Goal: Task Accomplishment & Management: Use online tool/utility

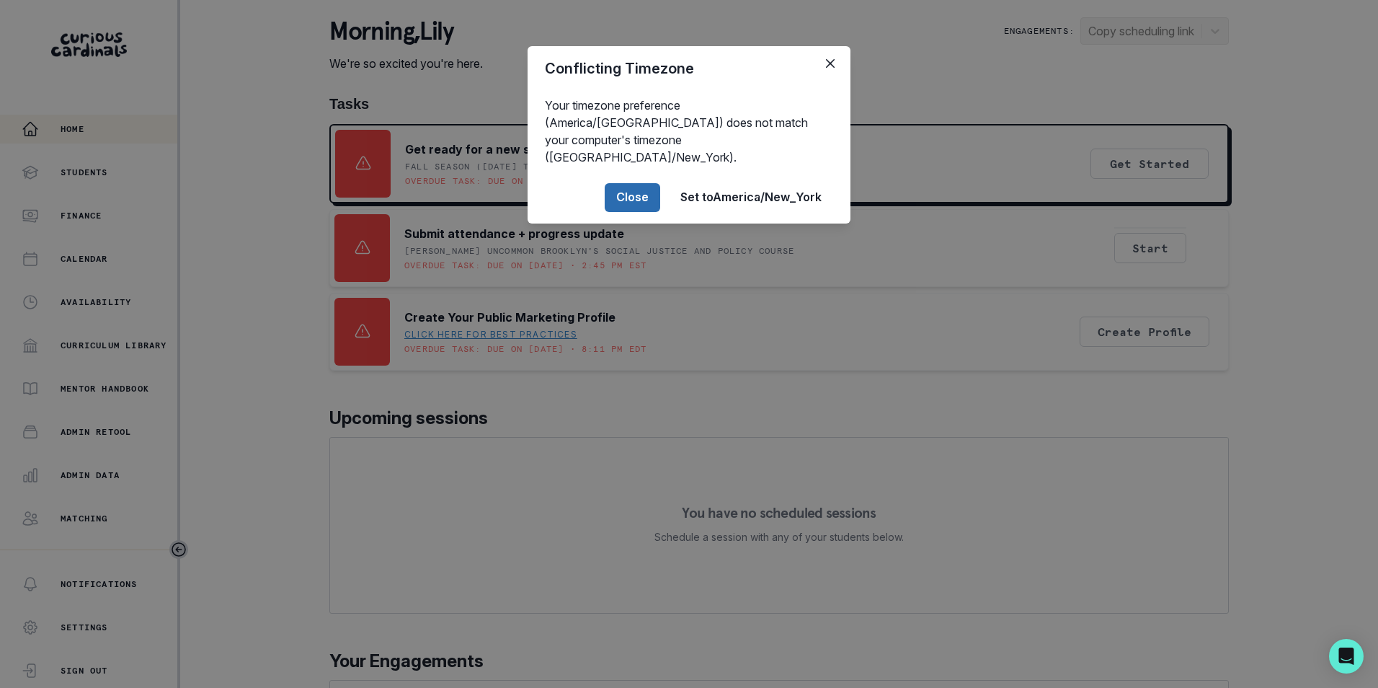
click at [644, 183] on button "Close" at bounding box center [633, 197] width 56 height 29
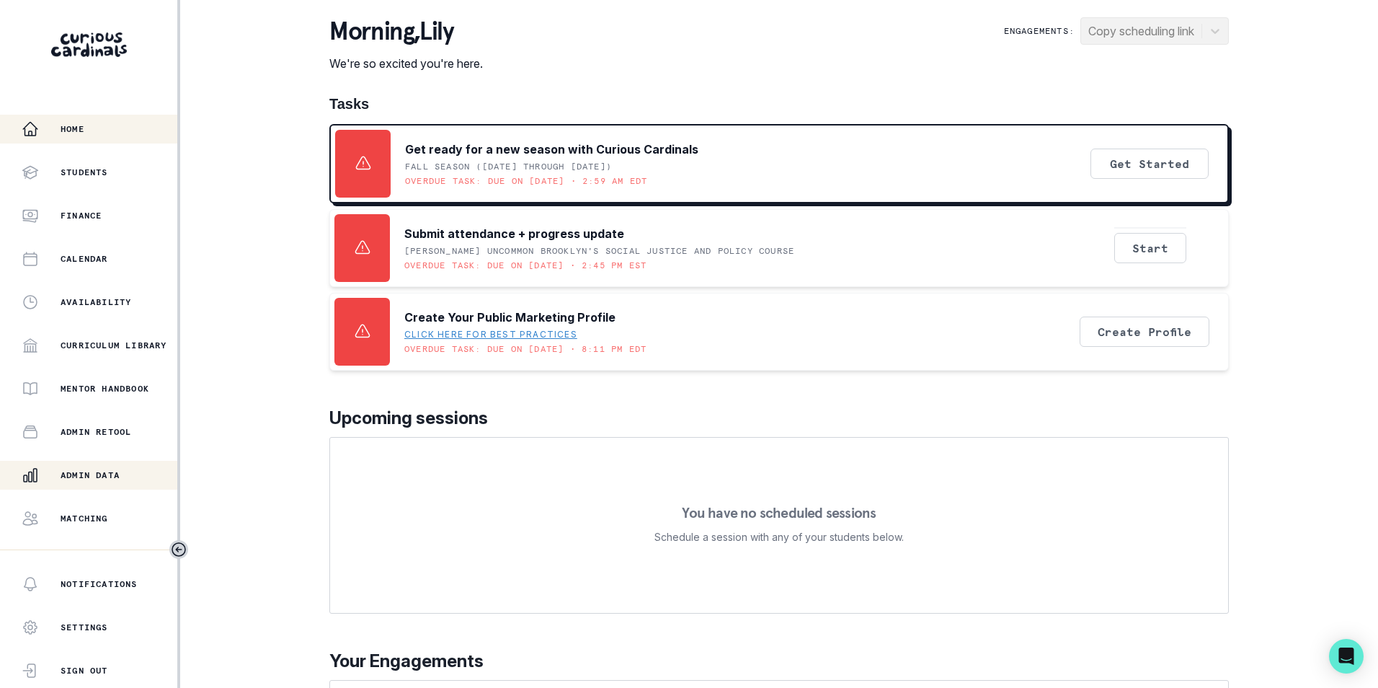
click at [107, 479] on p "Admin Data" at bounding box center [90, 475] width 59 height 12
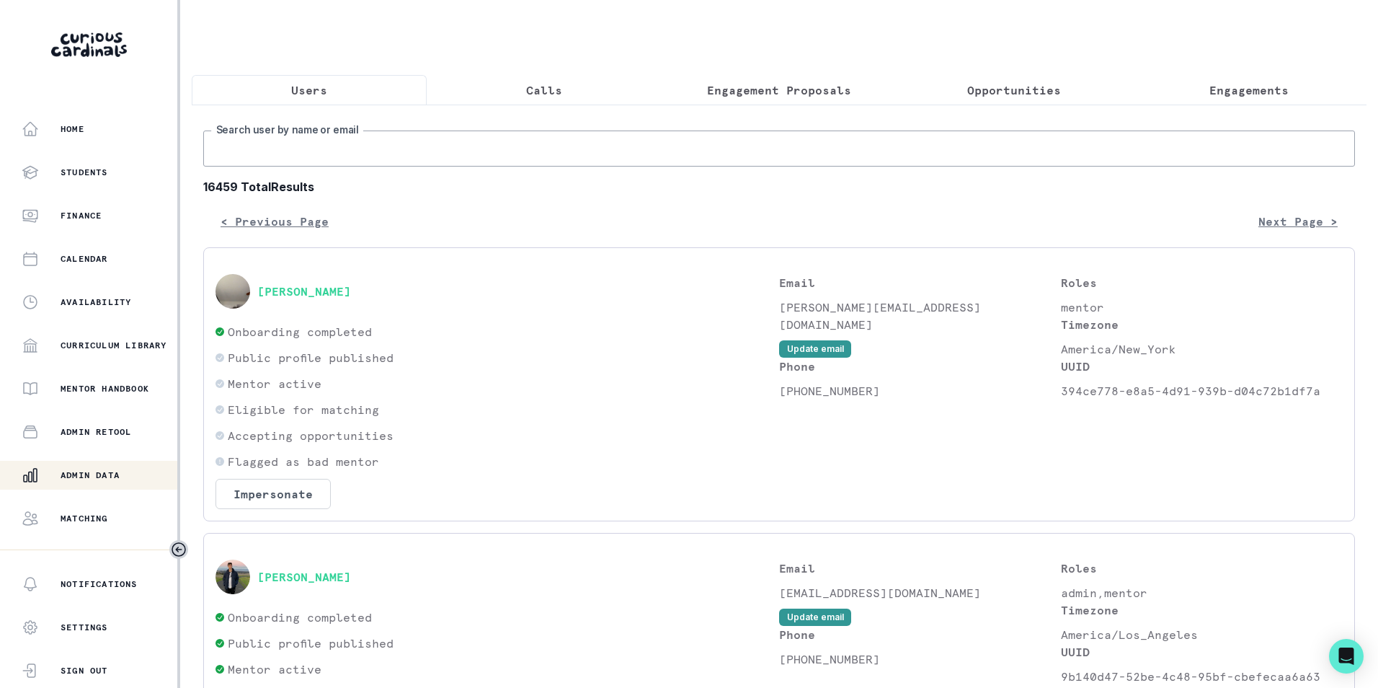
click at [353, 149] on input "Search user by name or email" at bounding box center [779, 148] width 1152 height 36
paste input "[EMAIL_ADDRESS][DOMAIN_NAME]"
type input "[EMAIL_ADDRESS][DOMAIN_NAME]"
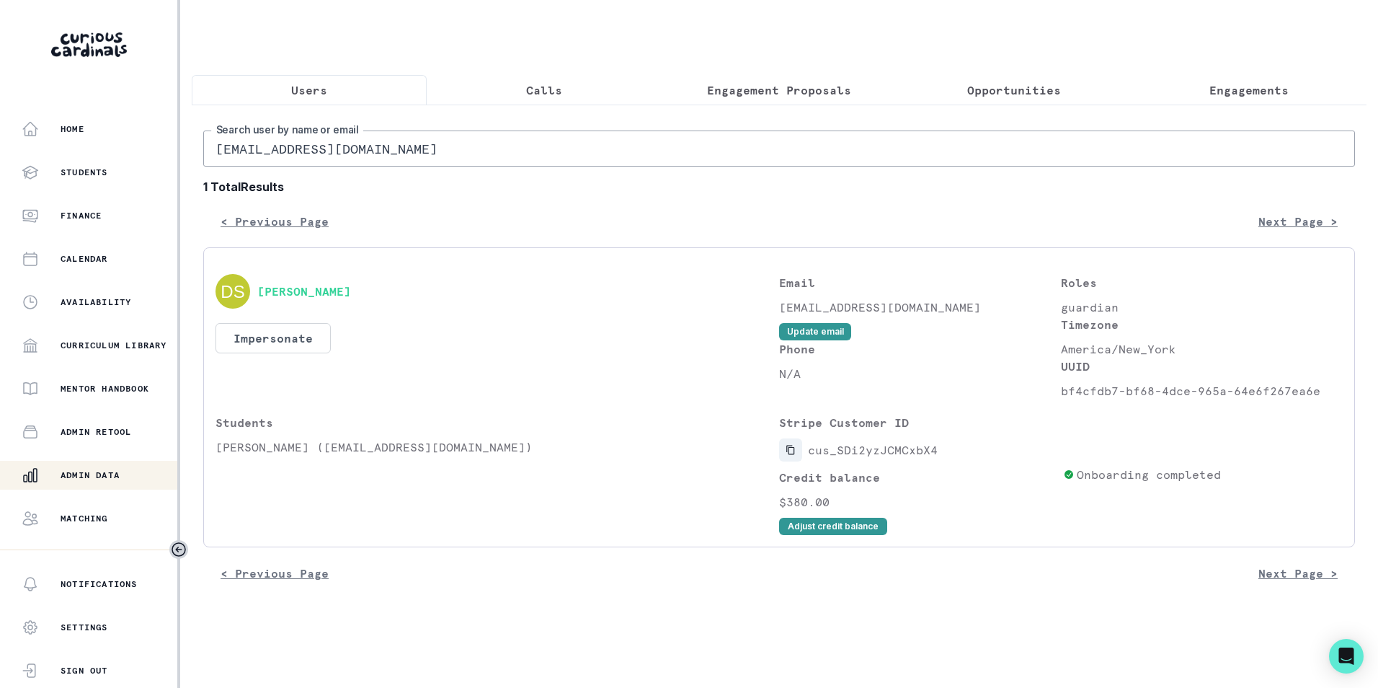
click at [795, 461] on button "Copied to clipboard" at bounding box center [790, 449] width 23 height 23
click at [301, 167] on input "[EMAIL_ADDRESS][DOMAIN_NAME]" at bounding box center [779, 148] width 1152 height 36
paste input "riddhikharat"
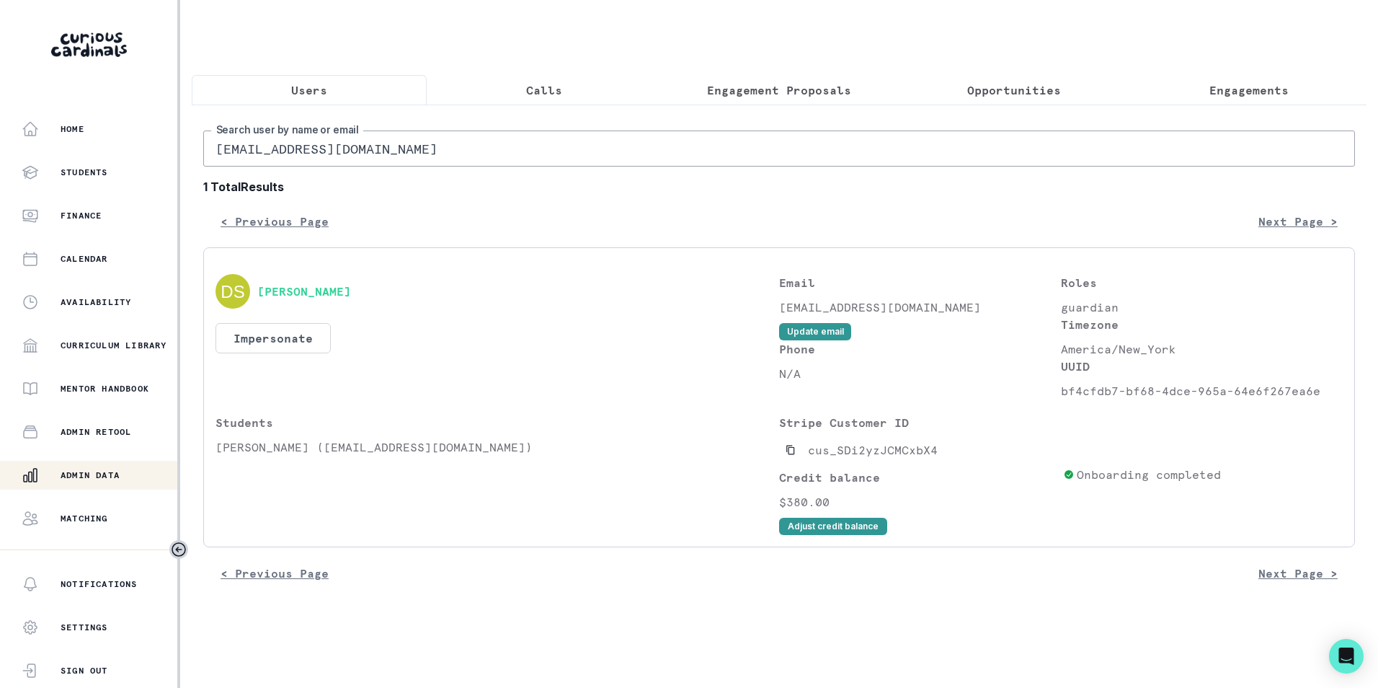
type input "[EMAIL_ADDRESS][DOMAIN_NAME]"
click at [790, 455] on icon "Copied to clipboard" at bounding box center [791, 450] width 8 height 9
click at [710, 428] on p "Students" at bounding box center [498, 422] width 564 height 17
drag, startPoint x: 1063, startPoint y: 402, endPoint x: 1326, endPoint y: 410, distance: 262.5
click at [1326, 399] on p "109ad90a-23f6-44d2-90dd-cb4ffb785e73" at bounding box center [1202, 390] width 282 height 17
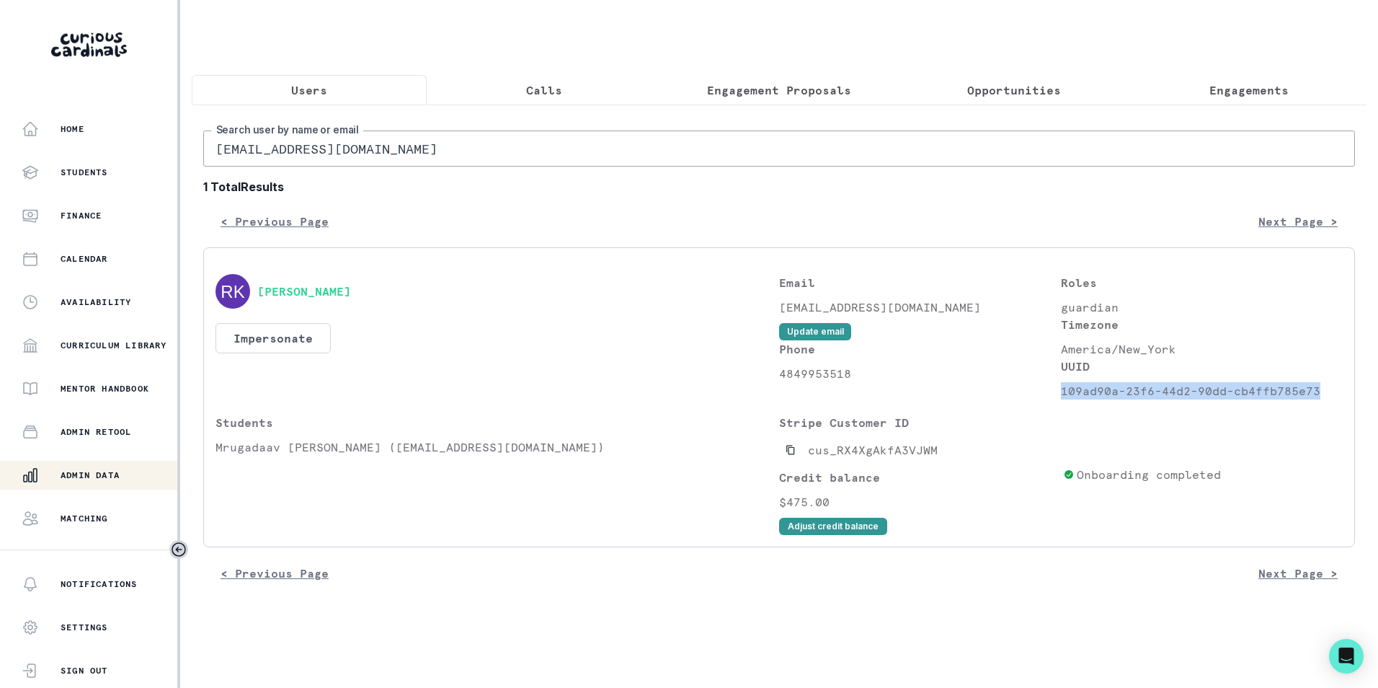
copy p "109ad90a-23f6-44d2-90dd-cb4ffb785e73"
drag, startPoint x: 217, startPoint y: 462, endPoint x: 279, endPoint y: 466, distance: 62.2
click at [279, 466] on div "Students Mrugadaav [PERSON_NAME] ([EMAIL_ADDRESS][DOMAIN_NAME])" at bounding box center [498, 474] width 564 height 121
copy p "Mrugadaav"
click at [267, 504] on div "Students Mrugadaav [PERSON_NAME] ([EMAIL_ADDRESS][DOMAIN_NAME])" at bounding box center [498, 474] width 564 height 121
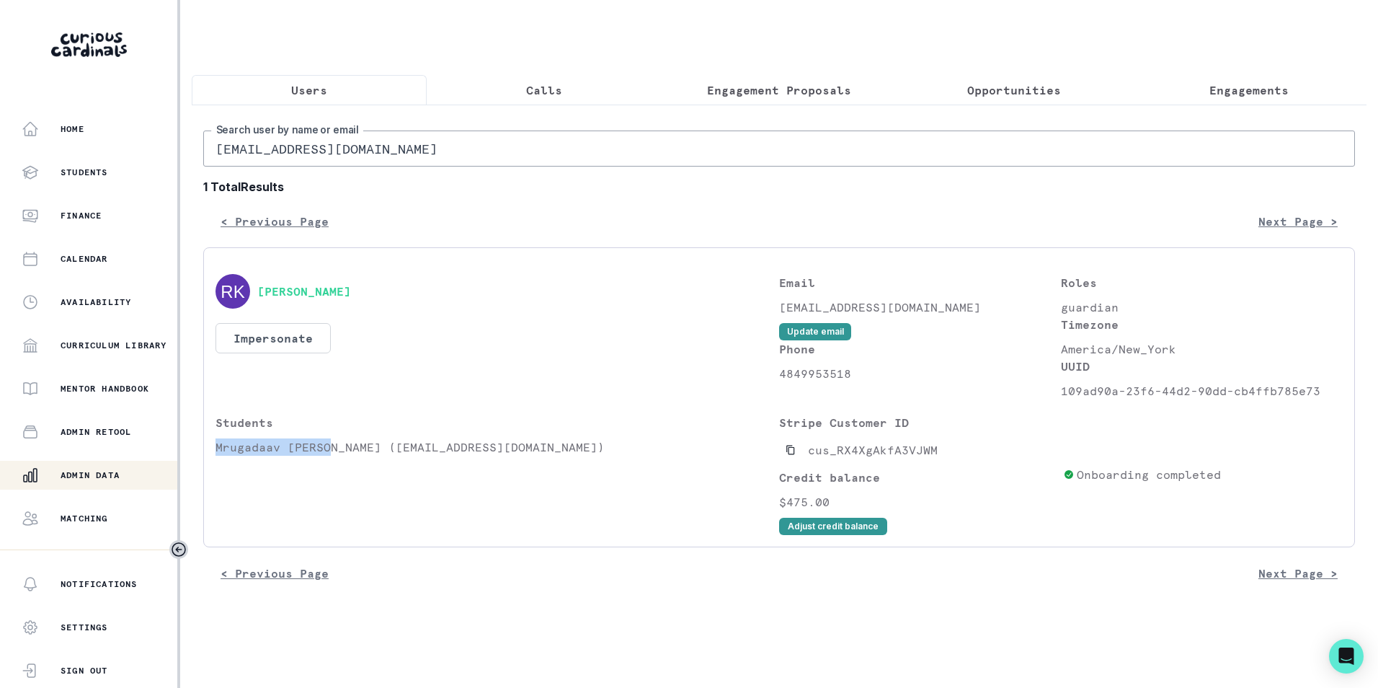
drag, startPoint x: 218, startPoint y: 459, endPoint x: 327, endPoint y: 464, distance: 109.7
click at [327, 456] on p "Mrugadaav [PERSON_NAME] ([EMAIL_ADDRESS][DOMAIN_NAME])" at bounding box center [498, 446] width 564 height 17
copy p "Mrugadaav [PERSON_NAME]"
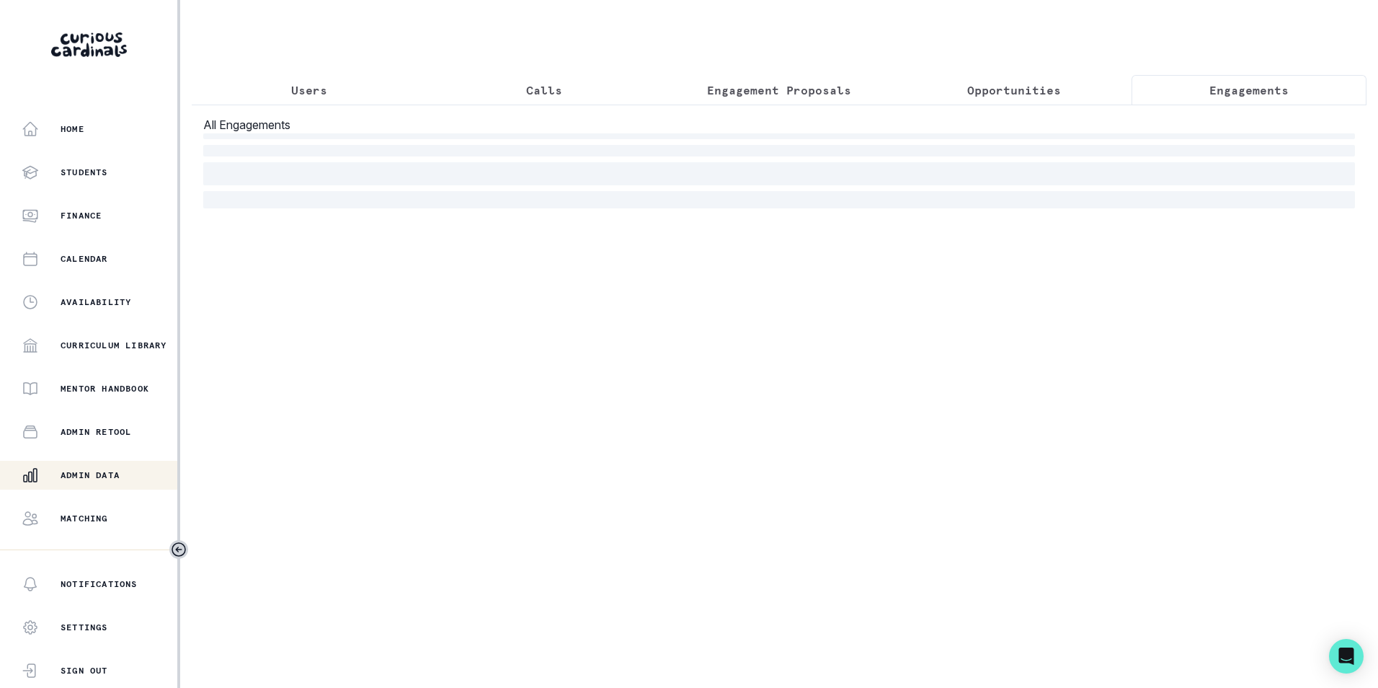
click at [1249, 83] on p "Engagements" at bounding box center [1249, 89] width 79 height 17
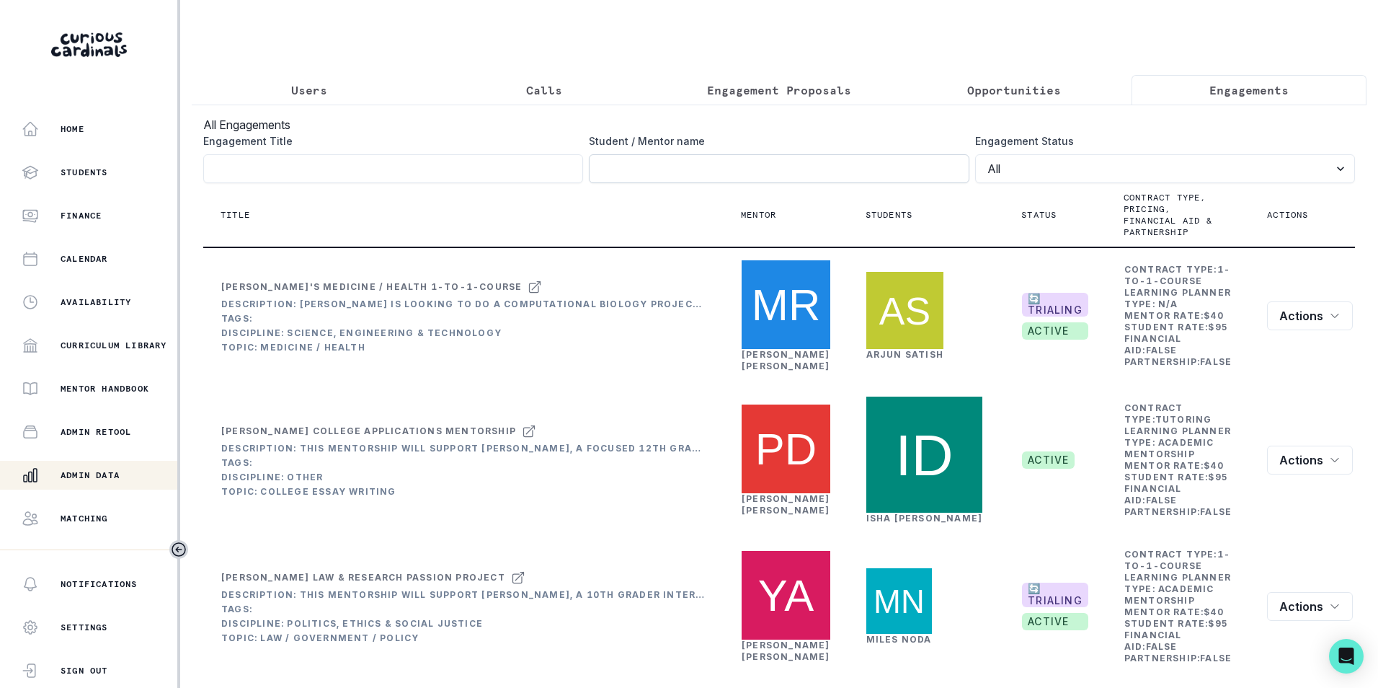
click at [743, 183] on input "Engagement Title" at bounding box center [779, 168] width 380 height 29
paste input "Mrugadaav [PERSON_NAME]"
type input "Mrugadaav [PERSON_NAME]"
click button "submit" at bounding box center [0, 0] width 0 height 0
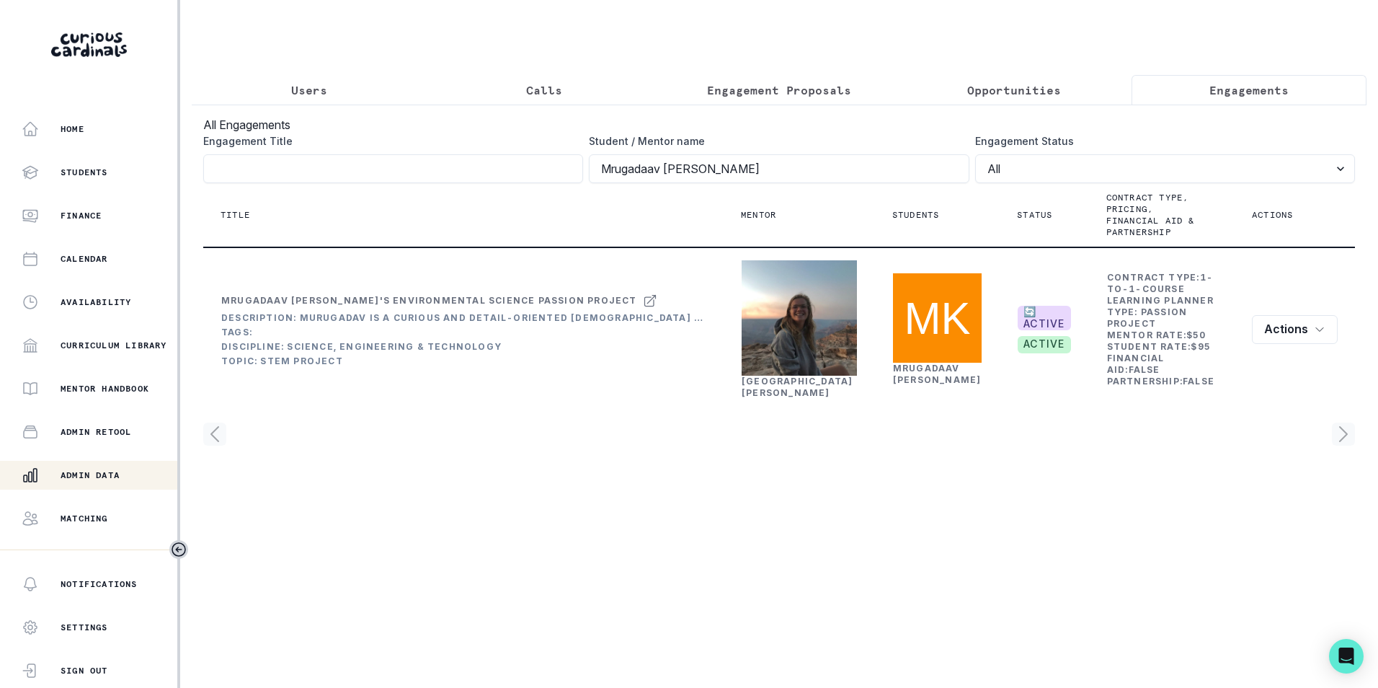
click at [324, 84] on p "Users" at bounding box center [309, 89] width 36 height 17
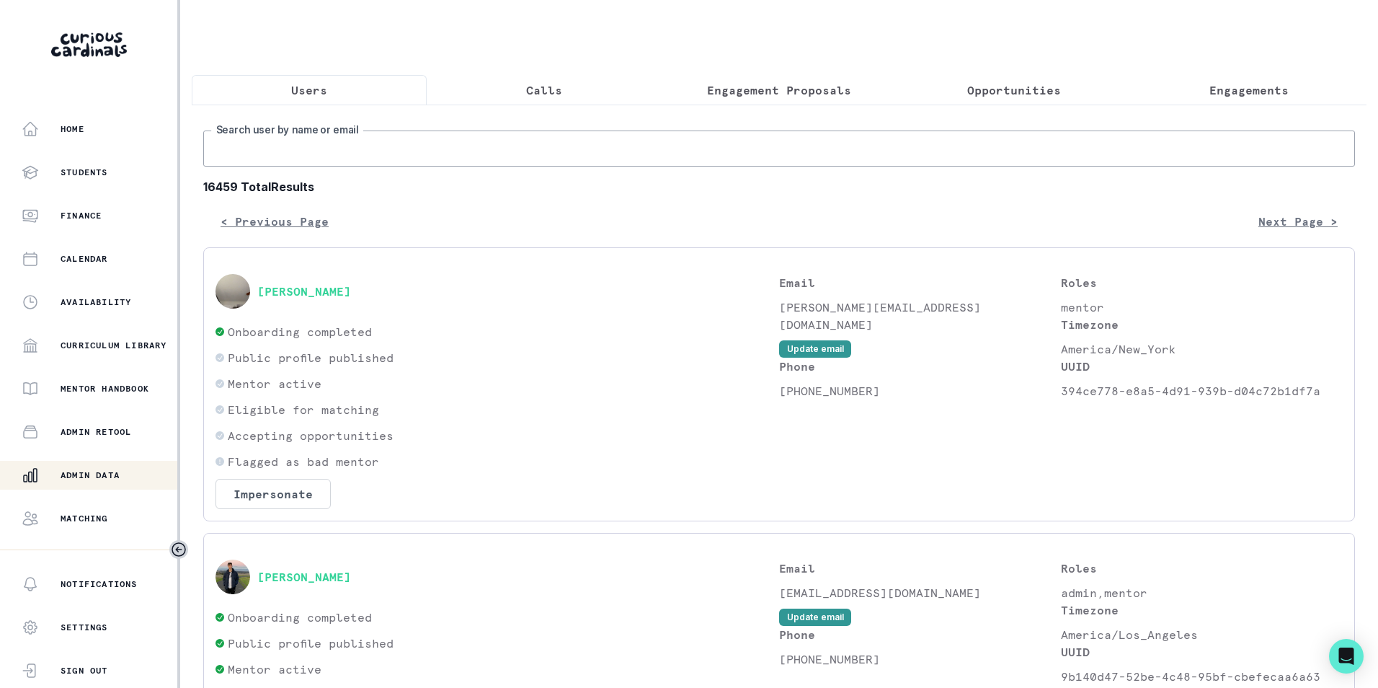
click at [317, 153] on input "Search user by name or email" at bounding box center [779, 148] width 1152 height 36
paste input "[EMAIL_ADDRESS][DOMAIN_NAME]"
type input "[EMAIL_ADDRESS][DOMAIN_NAME]"
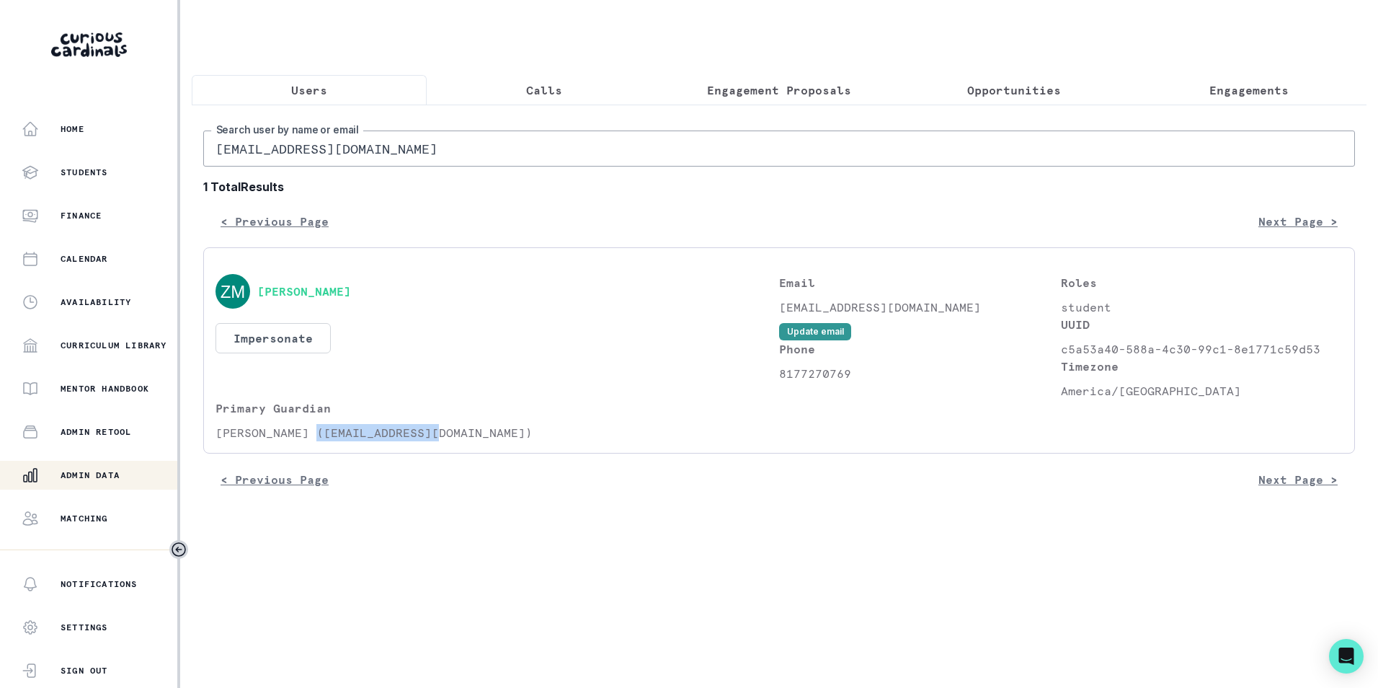
drag, startPoint x: 317, startPoint y: 443, endPoint x: 435, endPoint y: 443, distance: 118.2
click at [435, 441] on p "[PERSON_NAME] ([EMAIL_ADDRESS][DOMAIN_NAME])" at bounding box center [498, 432] width 564 height 17
copy p "[EMAIL_ADDRESS][DOMAIN_NAME]"
click at [377, 148] on input "[EMAIL_ADDRESS][DOMAIN_NAME]" at bounding box center [779, 148] width 1152 height 36
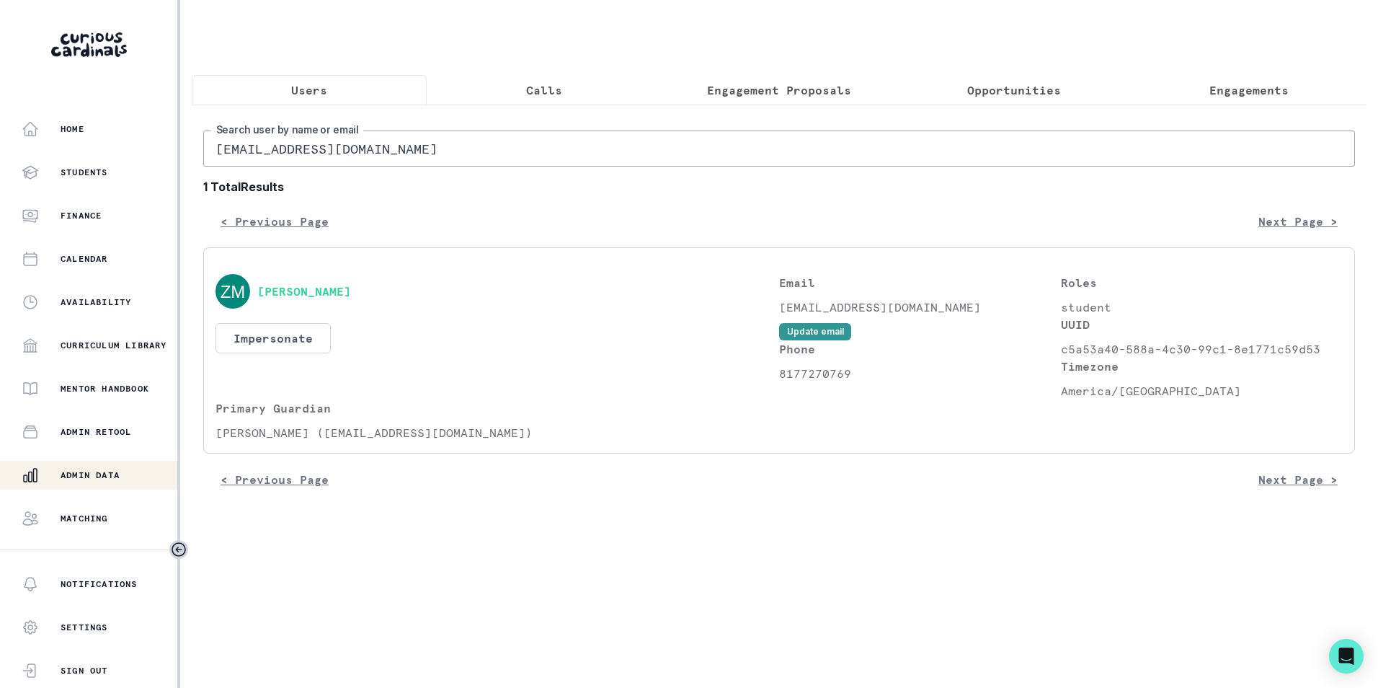
click at [377, 148] on input "[EMAIL_ADDRESS][DOMAIN_NAME]" at bounding box center [779, 148] width 1152 height 36
paste input "mre8966"
type input "[EMAIL_ADDRESS][DOMAIN_NAME]"
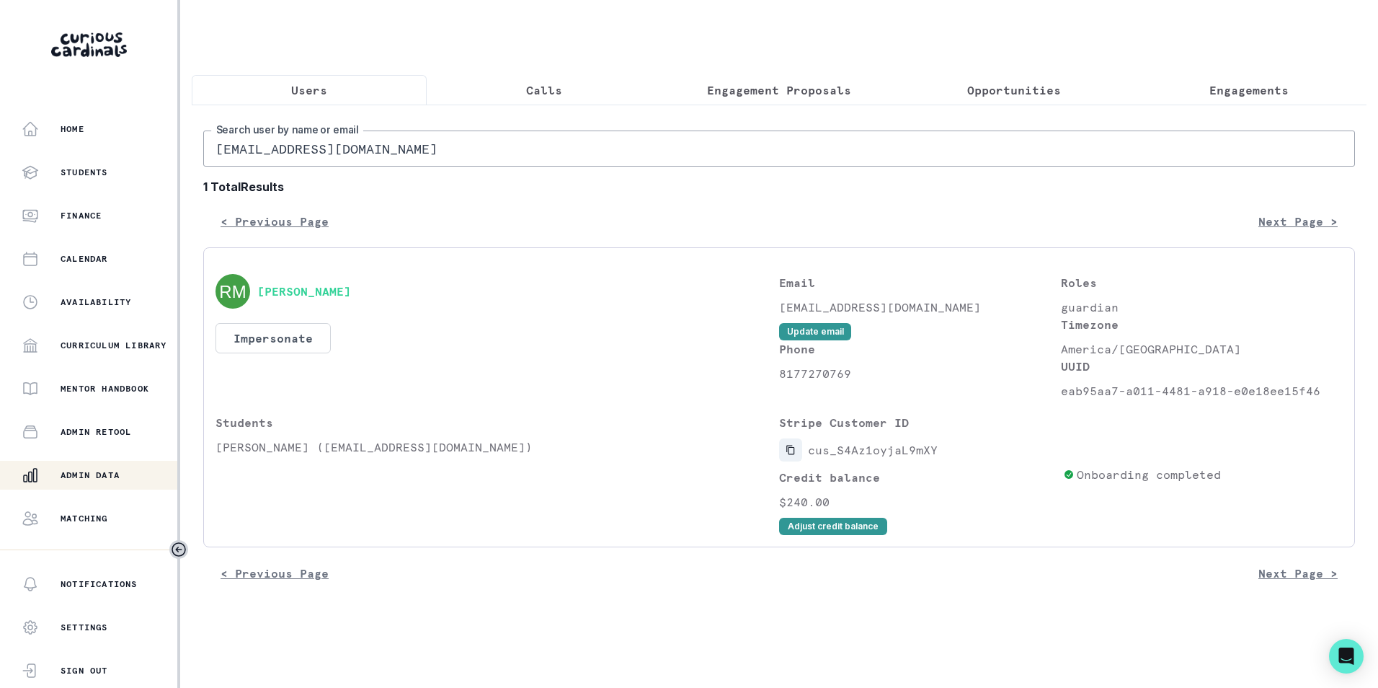
click at [791, 455] on icon "Copied to clipboard" at bounding box center [791, 450] width 10 height 10
drag, startPoint x: 219, startPoint y: 461, endPoint x: 289, endPoint y: 472, distance: 70.7
click at [289, 472] on div "Students [PERSON_NAME] ([EMAIL_ADDRESS][DOMAIN_NAME])" at bounding box center [498, 474] width 564 height 121
drag, startPoint x: 289, startPoint y: 472, endPoint x: 261, endPoint y: 350, distance: 124.3
click at [262, 349] on button "Impersonate" at bounding box center [273, 338] width 115 height 30
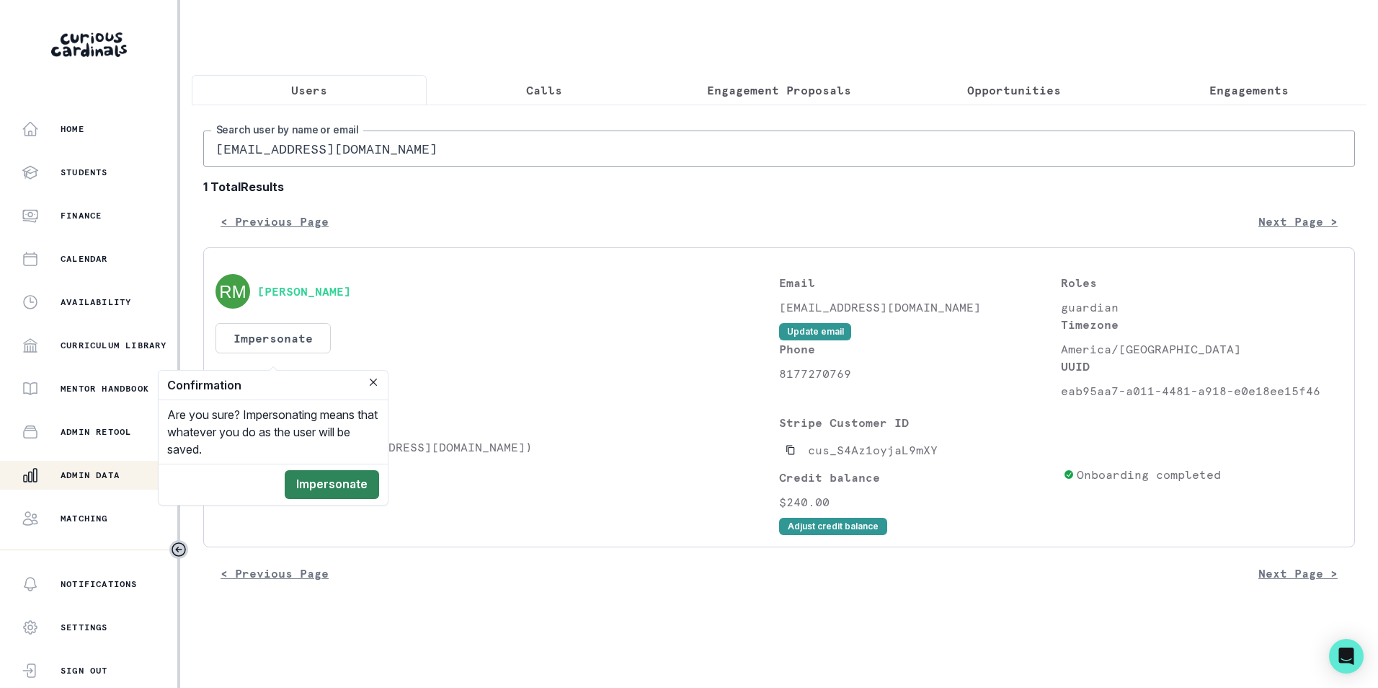
click at [322, 479] on button "Impersonate" at bounding box center [332, 484] width 94 height 29
